Goal: Transaction & Acquisition: Purchase product/service

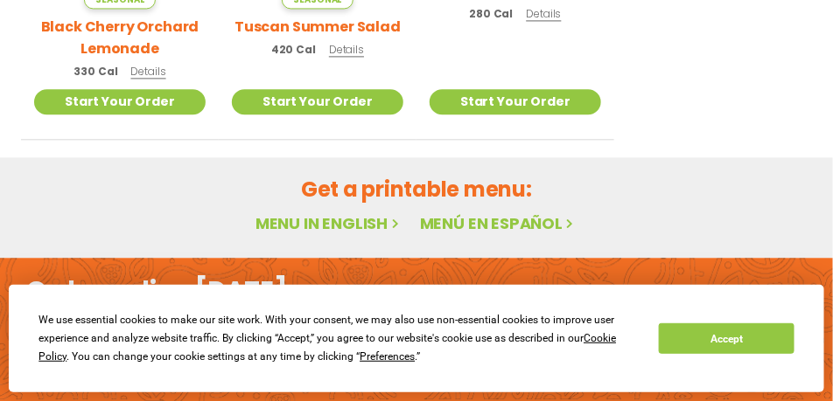
scroll to position [962, 0]
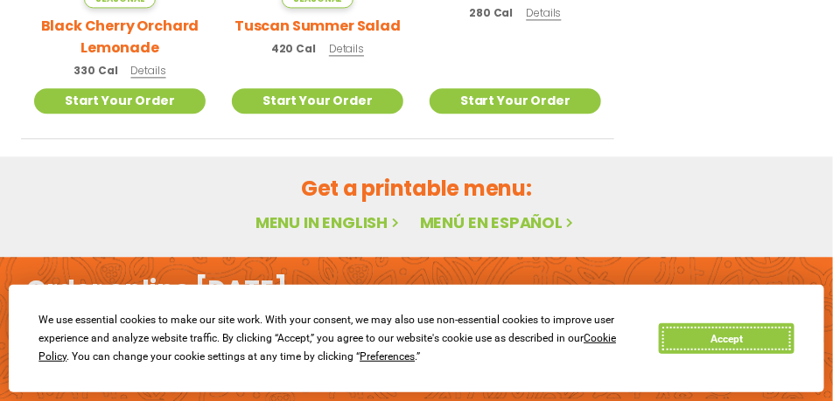
click at [720, 337] on button "Accept" at bounding box center [726, 339] width 135 height 31
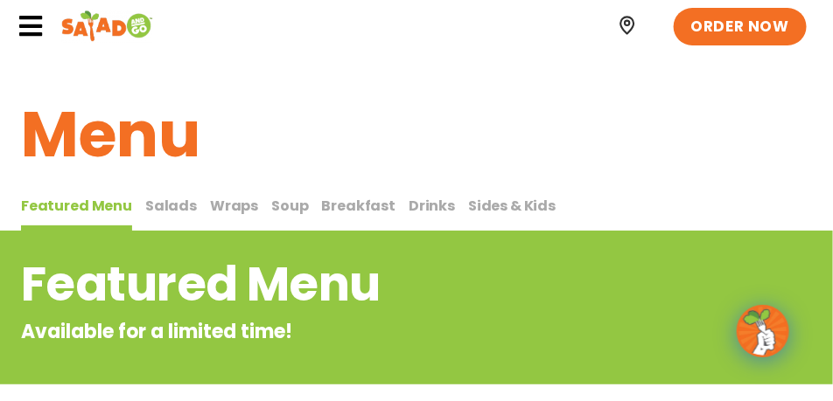
scroll to position [0, 0]
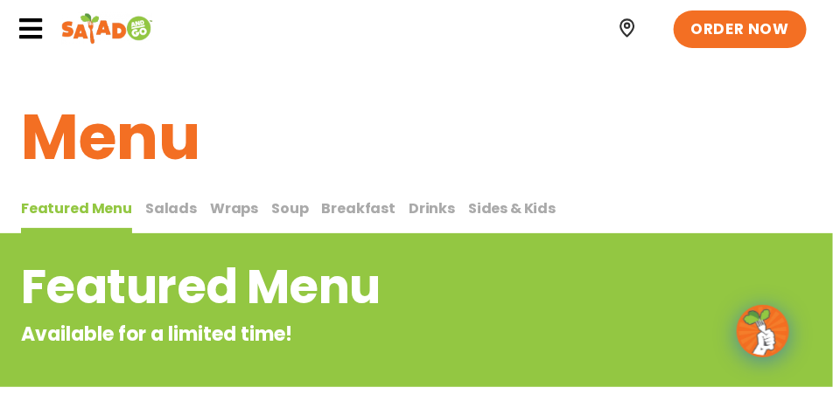
click at [163, 205] on span "Salads" at bounding box center [171, 209] width 52 height 20
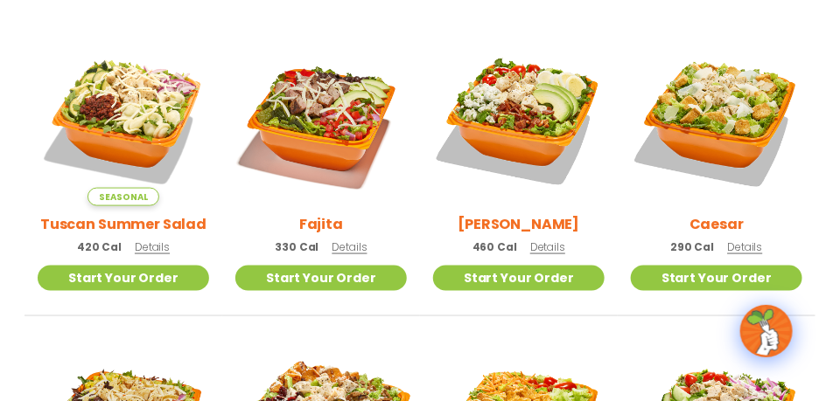
scroll to position [481, 0]
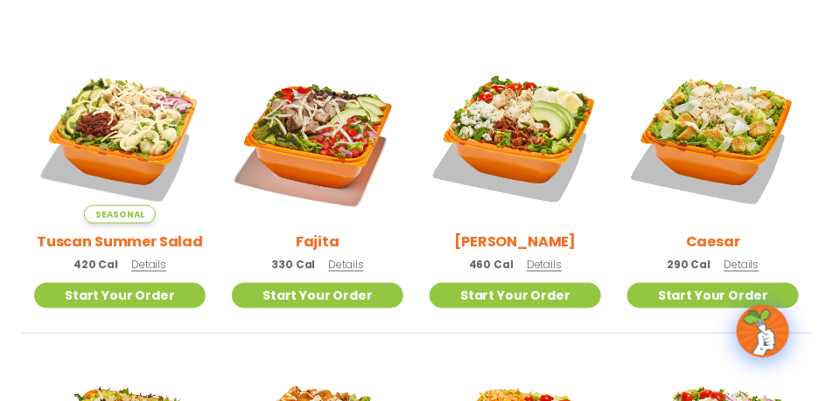
click at [340, 267] on span "Details" at bounding box center [346, 264] width 35 height 15
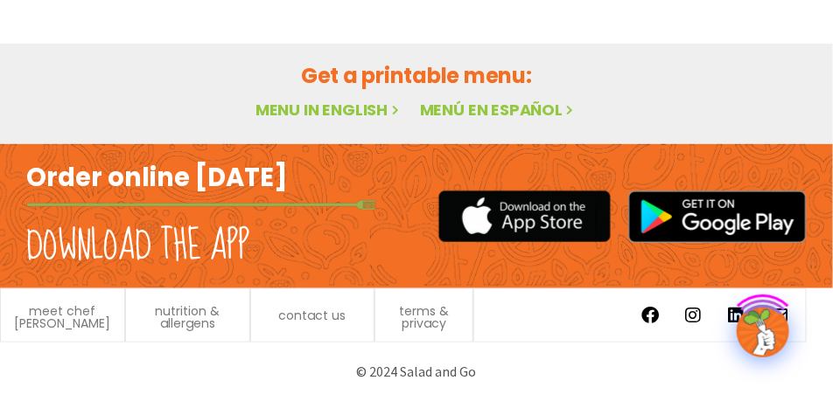
scroll to position [165, 0]
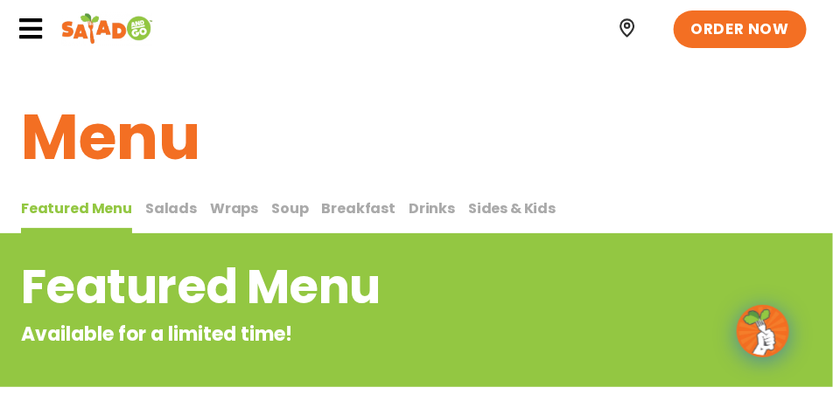
click at [501, 211] on span "Sides & Kids" at bounding box center [511, 209] width 87 height 20
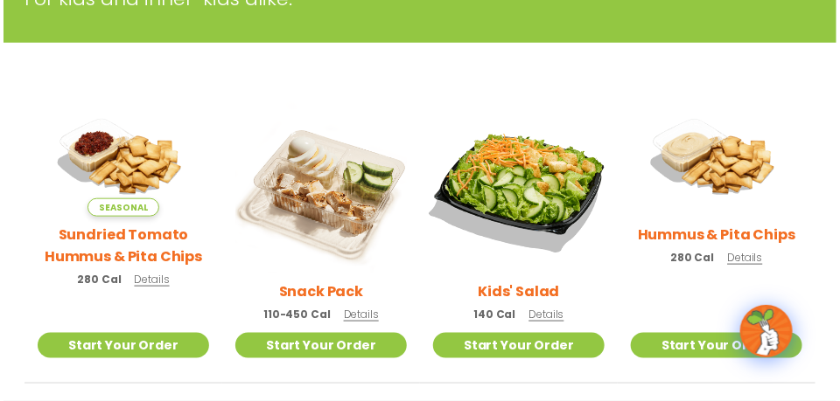
scroll to position [394, 0]
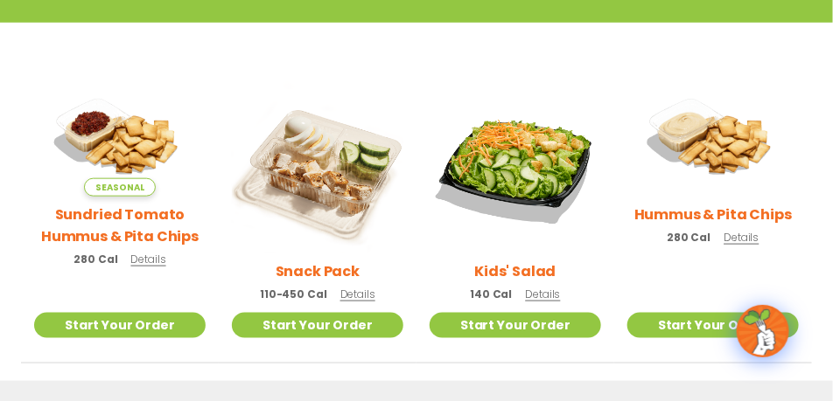
click at [357, 296] on span "Details" at bounding box center [357, 294] width 35 height 15
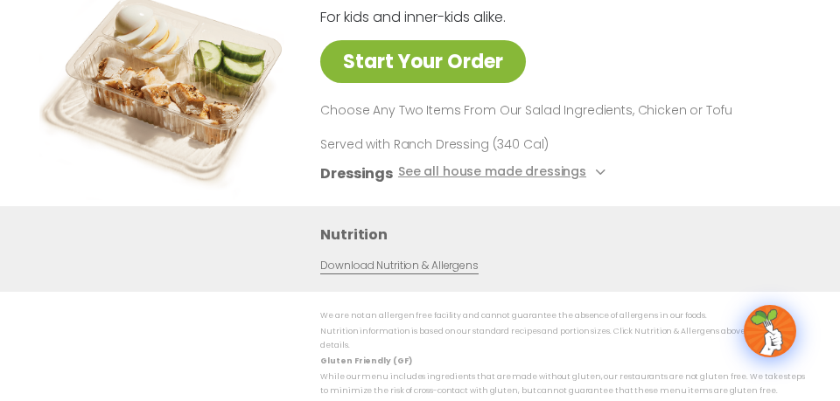
click at [453, 75] on link "Start Your Order" at bounding box center [423, 61] width 206 height 43
